Goal: Information Seeking & Learning: Check status

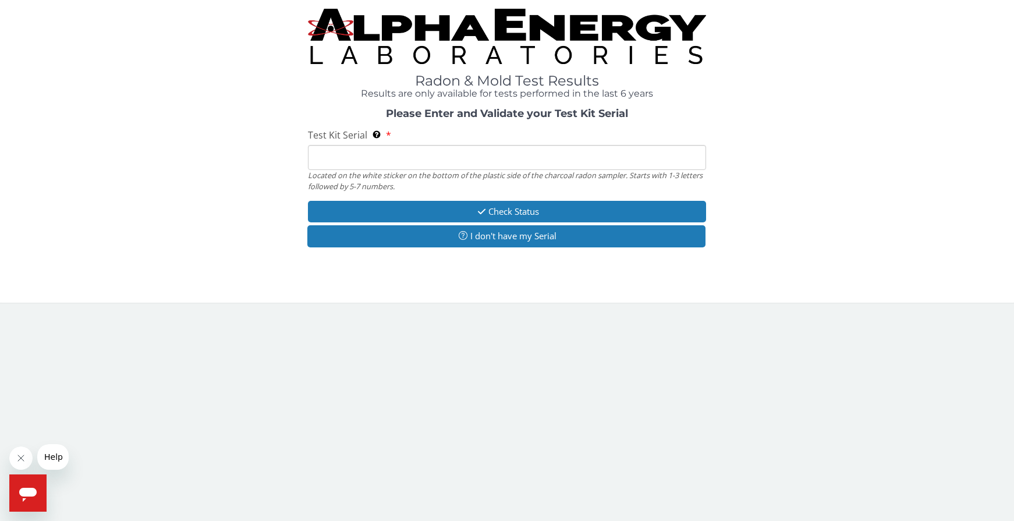
click at [406, 160] on input "Test Kit Serial Located on the white sticker on the bottom of the plastic side …" at bounding box center [507, 157] width 399 height 25
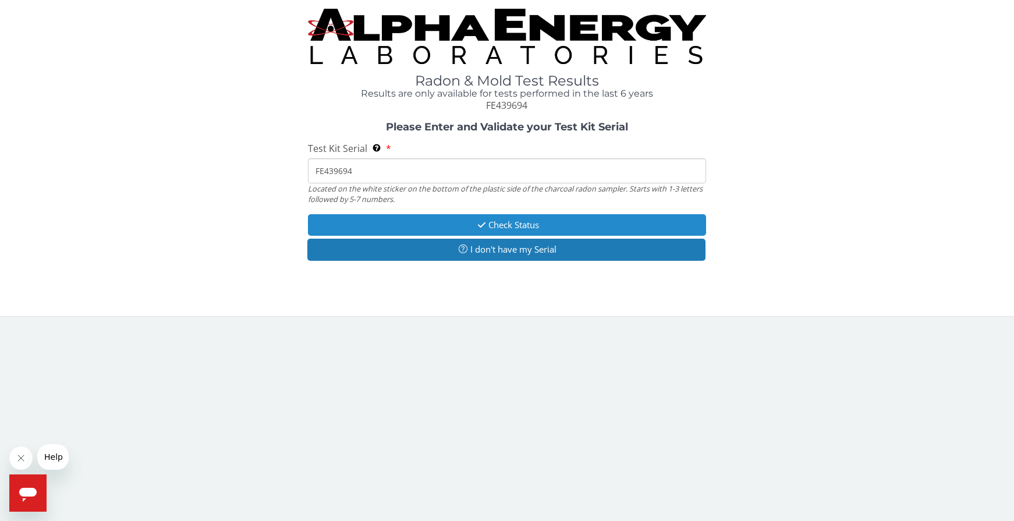
type input "FE439694"
click at [500, 222] on button "Check Status" at bounding box center [507, 225] width 399 height 22
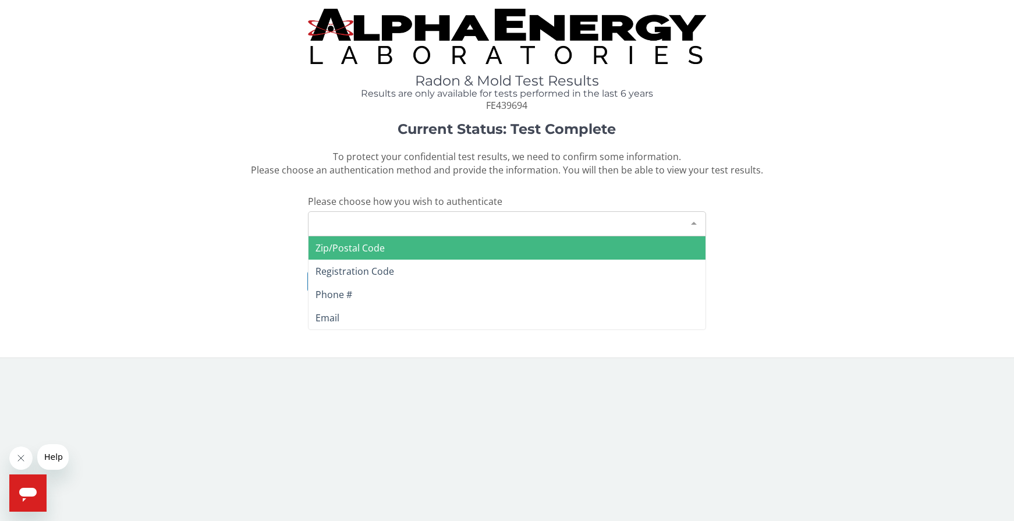
click at [501, 222] on div "Please make a selection" at bounding box center [507, 223] width 399 height 25
click at [494, 246] on span "Zip/Postal Code" at bounding box center [507, 247] width 398 height 23
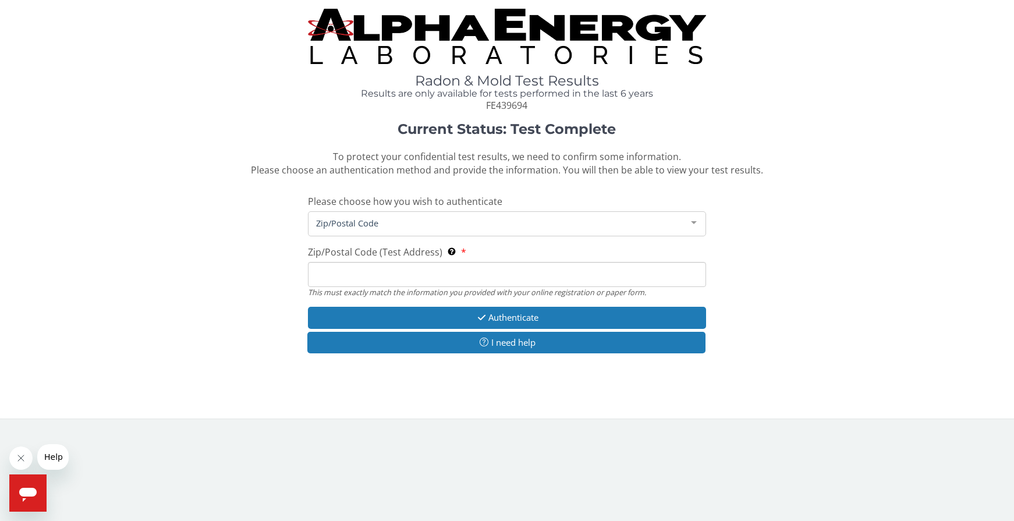
click at [491, 274] on input "Zip/Postal Code (Test Address) This must exactly match the information you prov…" at bounding box center [507, 274] width 399 height 25
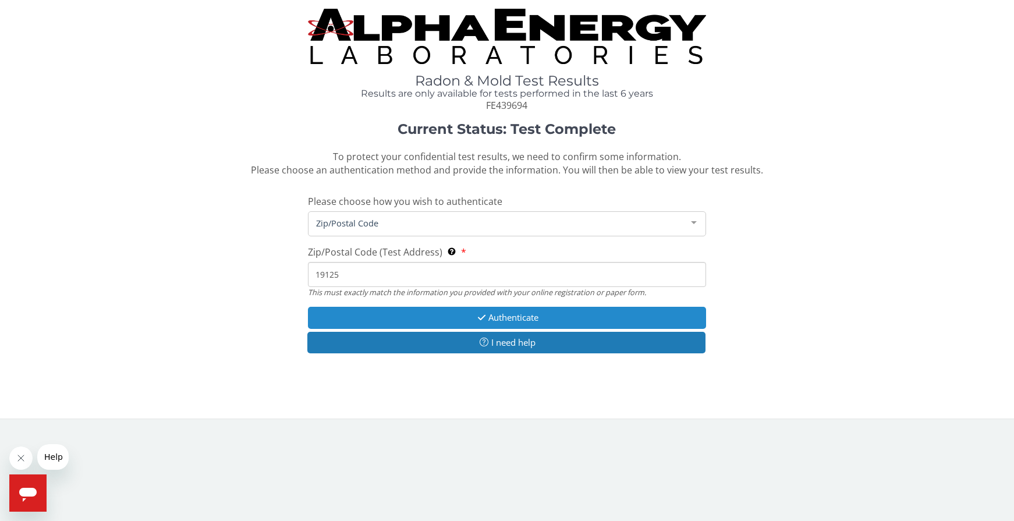
type input "19125"
click at [473, 320] on button "Authenticate" at bounding box center [507, 318] width 399 height 22
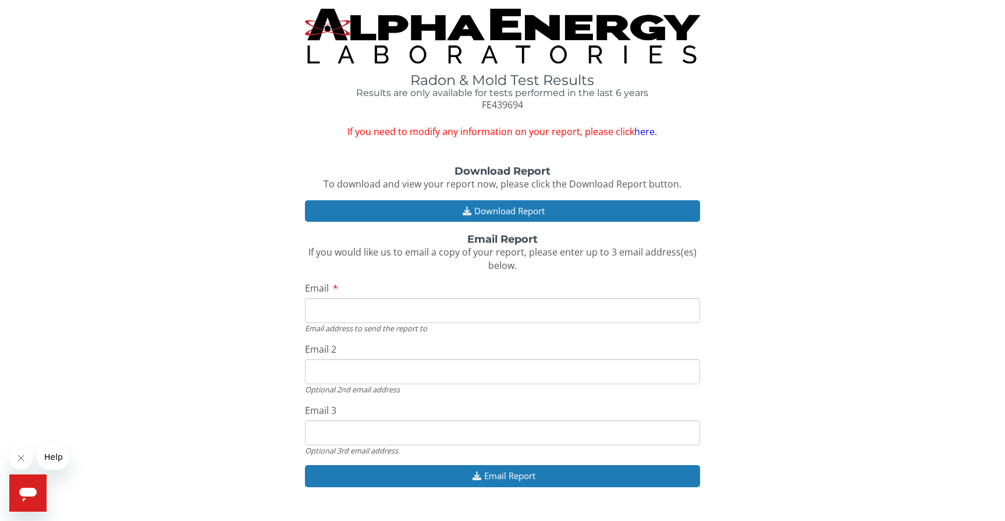
click at [473, 320] on input "Email" at bounding box center [502, 310] width 395 height 25
